Goal: Task Accomplishment & Management: Manage account settings

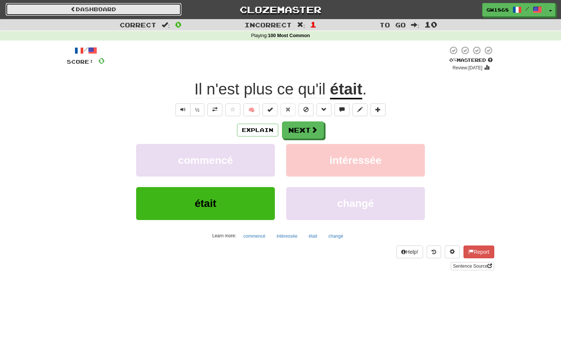
click at [164, 11] on link "Dashboard" at bounding box center [94, 9] width 176 height 13
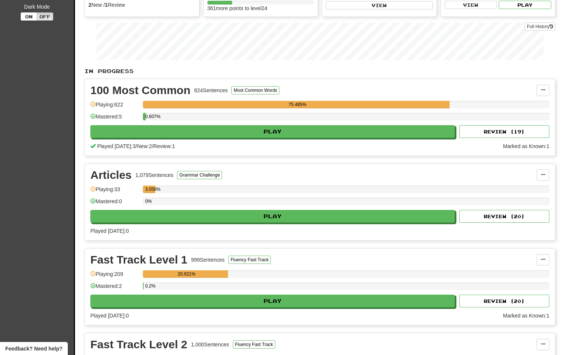
scroll to position [95, 0]
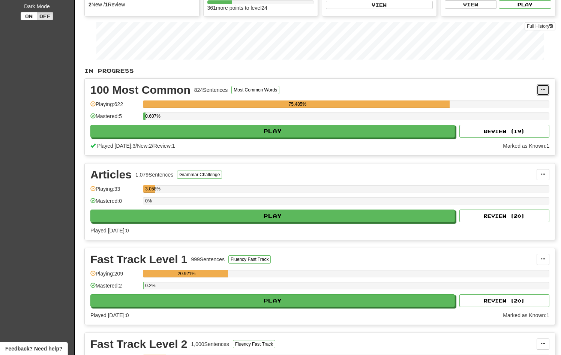
click at [543, 91] on span at bounding box center [543, 89] width 5 height 5
click at [520, 104] on span "Manage Sentences" at bounding box center [511, 104] width 45 height 6
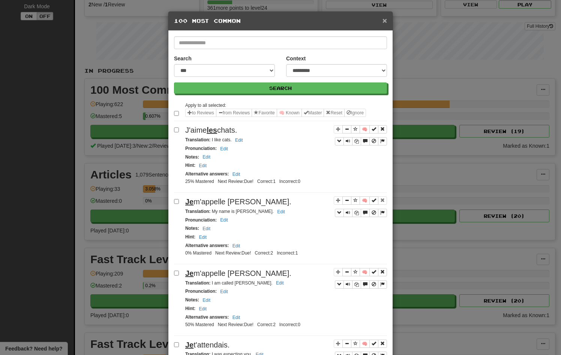
click at [387, 18] on span "×" at bounding box center [385, 20] width 5 height 9
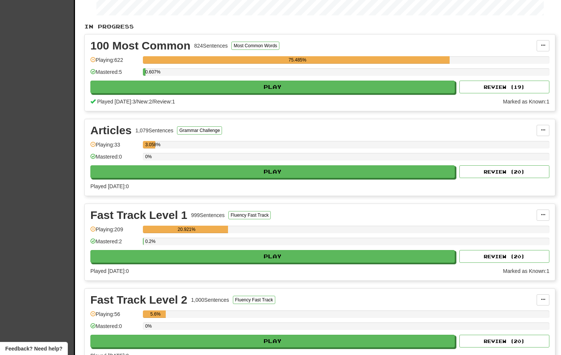
scroll to position [0, 0]
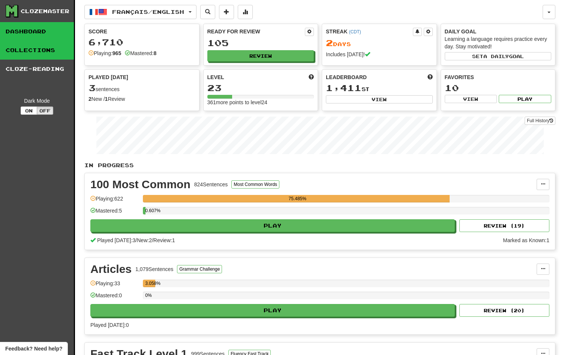
click at [26, 55] on link "Collections" at bounding box center [37, 50] width 74 height 19
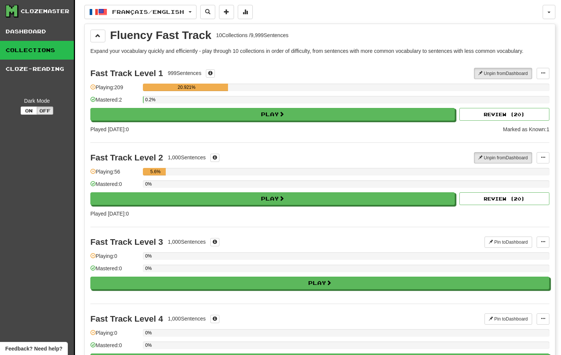
click at [43, 10] on div "Clozemaster" at bounding box center [45, 12] width 49 height 8
click at [35, 32] on link "Dashboard" at bounding box center [37, 31] width 74 height 19
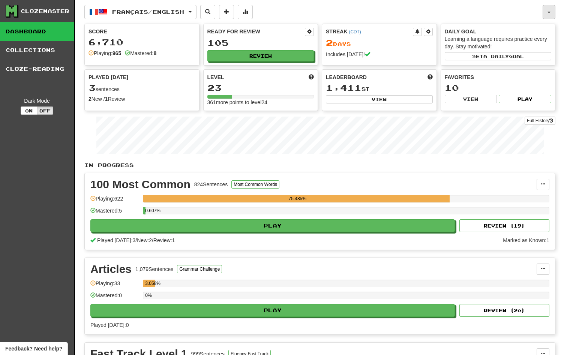
click at [551, 10] on button "button" at bounding box center [549, 12] width 13 height 14
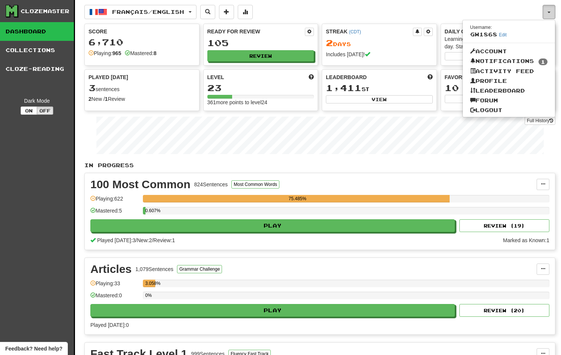
click at [548, 13] on button "button" at bounding box center [549, 12] width 13 height 14
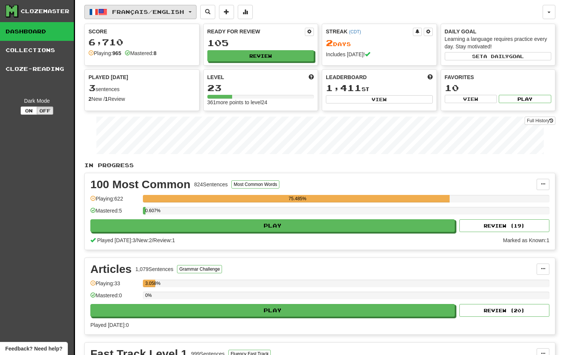
click at [195, 11] on button "Français / English" at bounding box center [140, 12] width 112 height 14
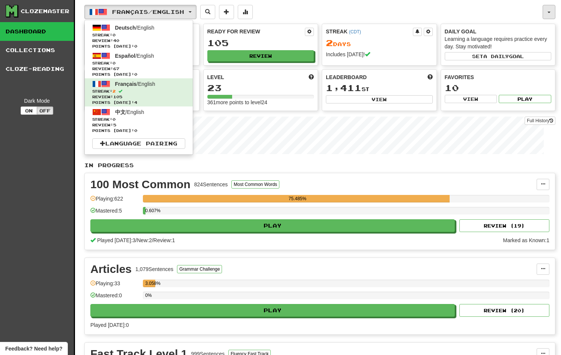
click at [547, 12] on button "button" at bounding box center [549, 12] width 13 height 14
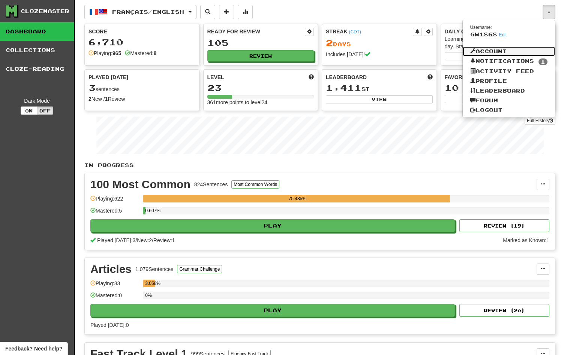
click at [481, 50] on link "Account" at bounding box center [509, 52] width 93 height 10
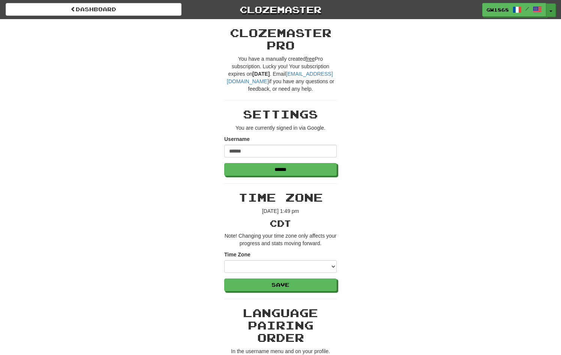
click at [554, 9] on button "Toggle Dropdown" at bounding box center [551, 10] width 10 height 14
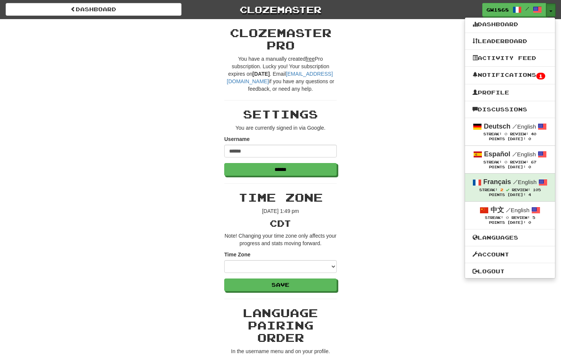
click at [550, 7] on button "Toggle Dropdown" at bounding box center [551, 10] width 10 height 14
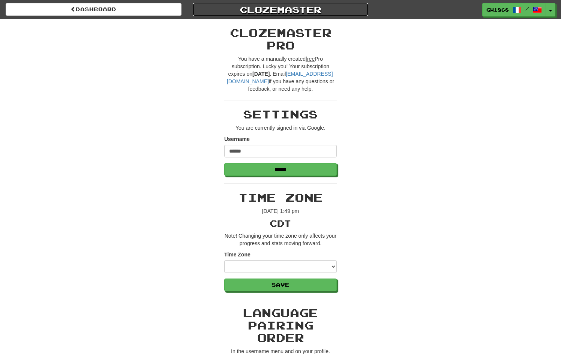
click at [250, 8] on link "Clozemaster" at bounding box center [281, 9] width 176 height 13
